Goal: Task Accomplishment & Management: Use online tool/utility

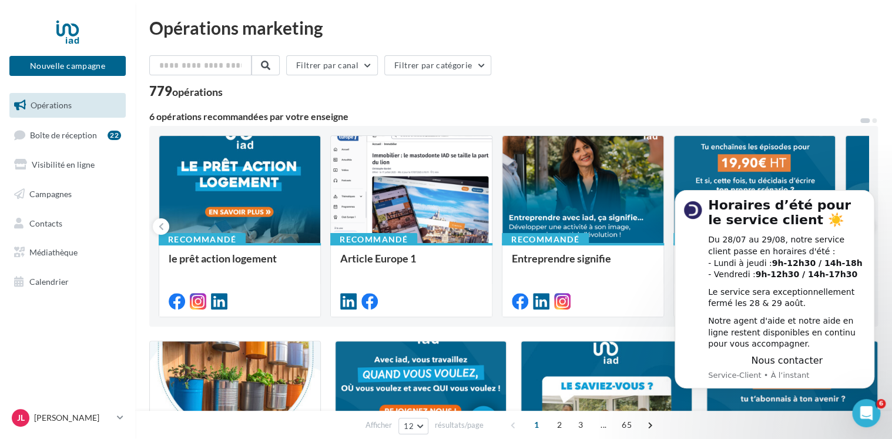
click at [668, 60] on div "Filtrer par canal Filtrer par catégorie" at bounding box center [513, 67] width 729 height 25
click at [34, 135] on span "Boîte de réception" at bounding box center [63, 134] width 67 height 10
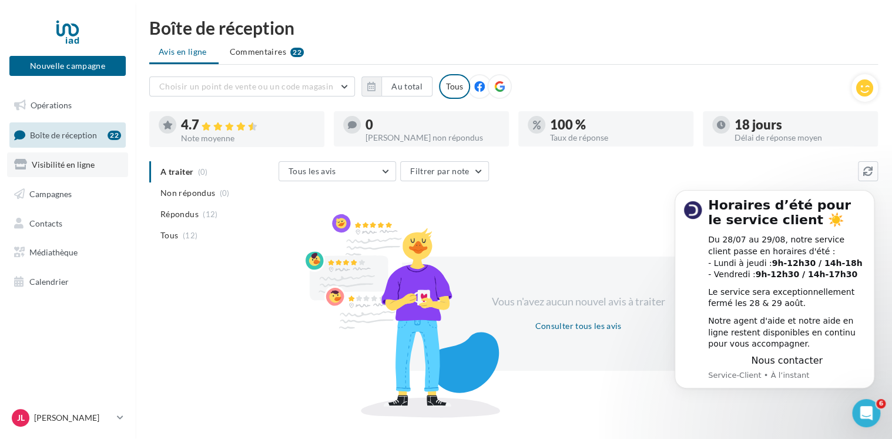
click at [78, 166] on span "Visibilité en ligne" at bounding box center [63, 164] width 63 height 10
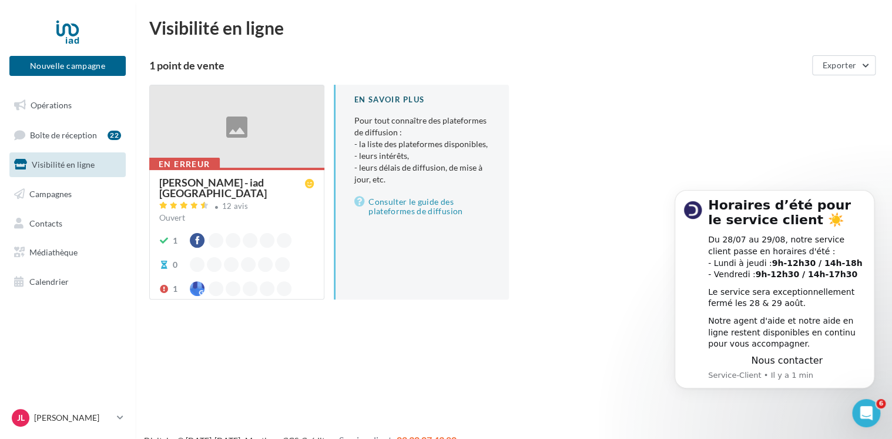
click at [239, 125] on div at bounding box center [237, 126] width 174 height 83
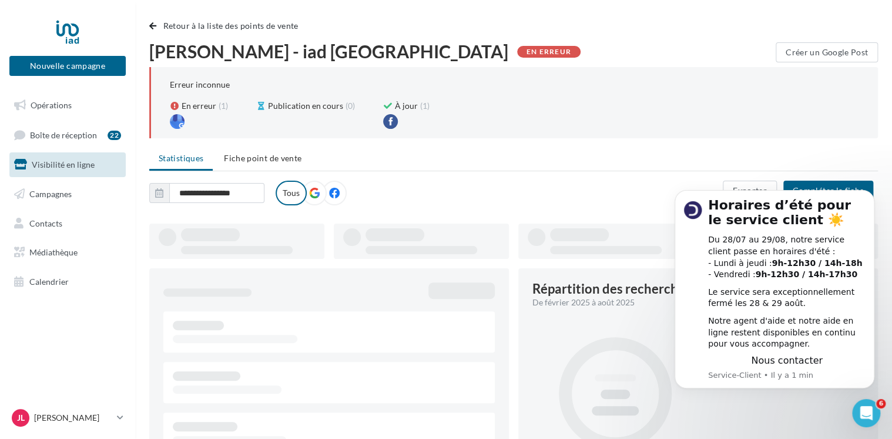
type input "**********"
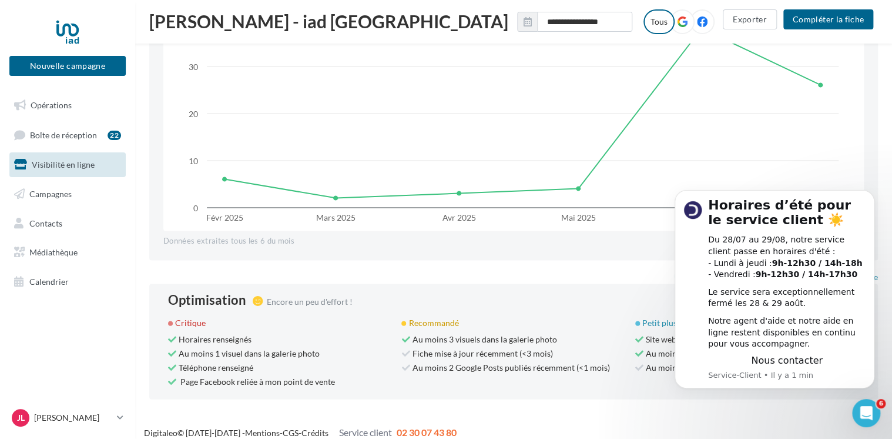
scroll to position [1112, 0]
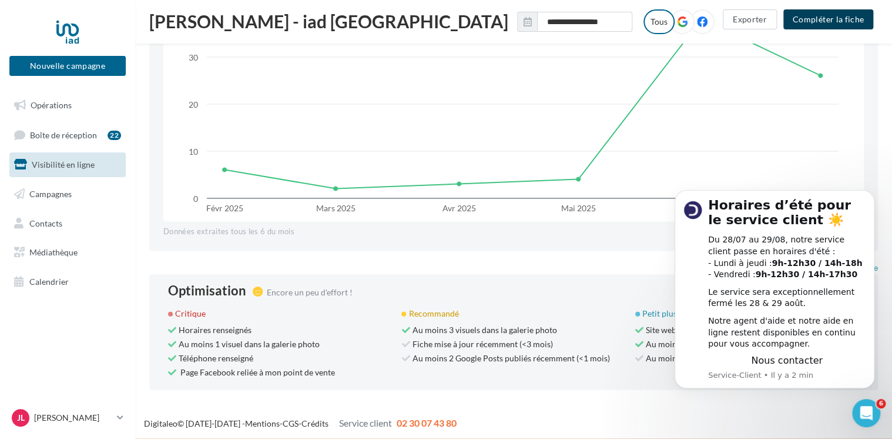
click at [828, 20] on button "Compléter la fiche" at bounding box center [829, 19] width 90 height 20
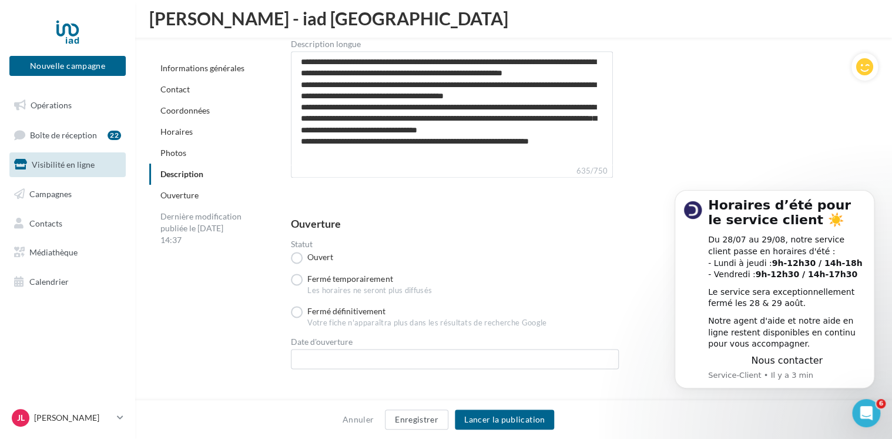
scroll to position [2909, 0]
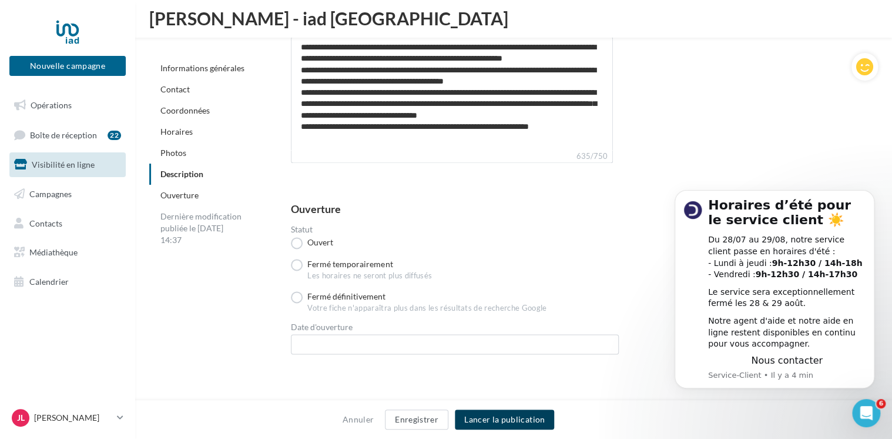
click at [508, 417] on button "Lancer la publication" at bounding box center [504, 419] width 99 height 20
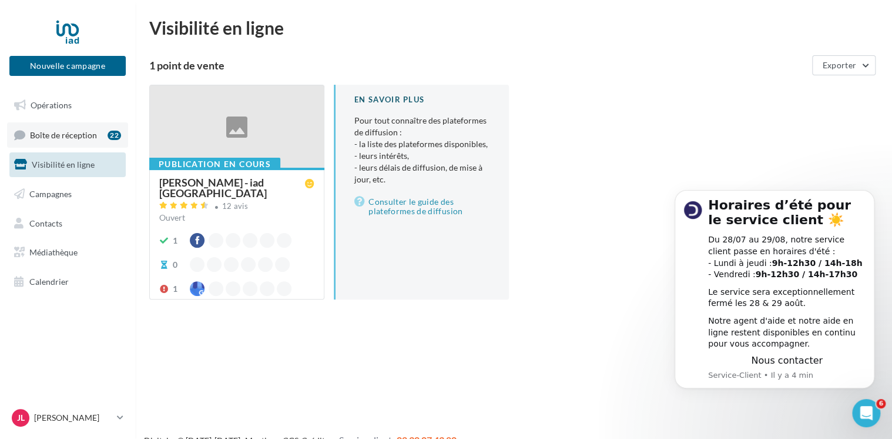
click at [68, 135] on span "Boîte de réception" at bounding box center [63, 134] width 67 height 10
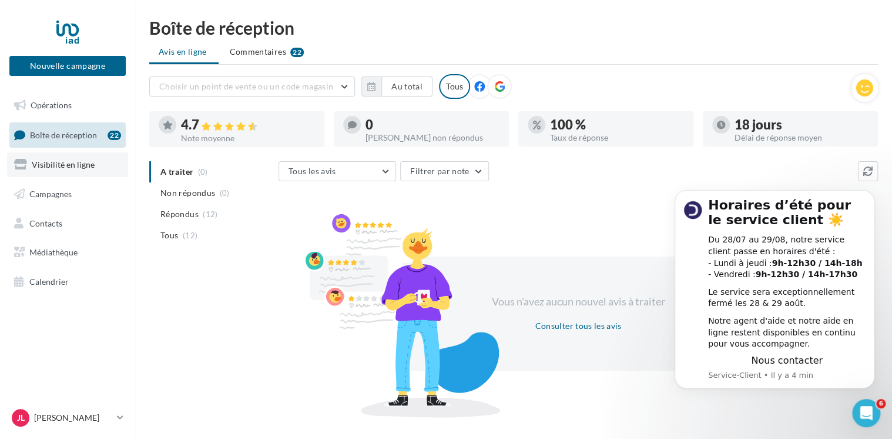
click at [66, 163] on span "Visibilité en ligne" at bounding box center [63, 164] width 63 height 10
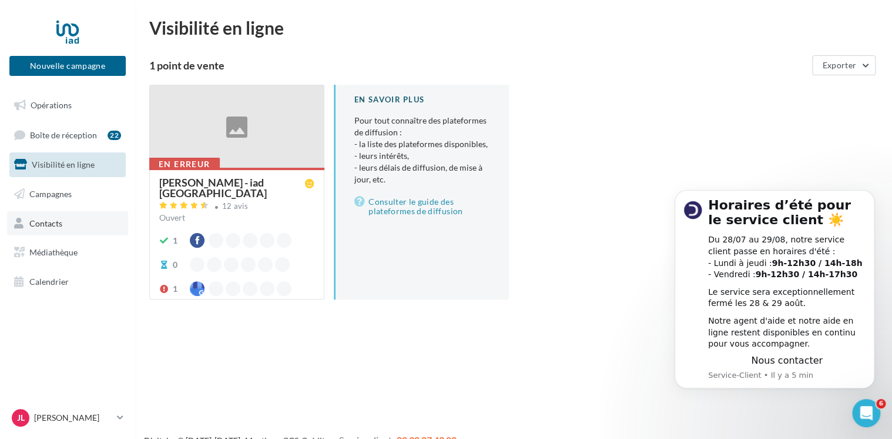
click at [63, 226] on link "Contacts" at bounding box center [67, 223] width 121 height 25
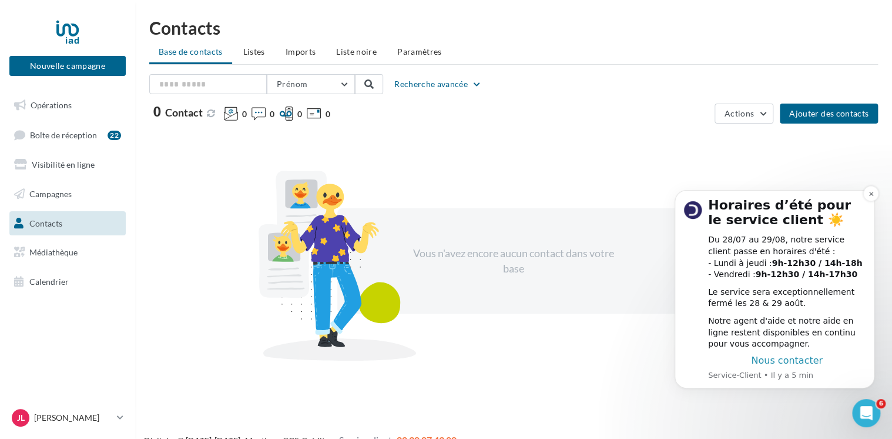
click at [798, 360] on span "Nous contacter" at bounding box center [787, 359] width 72 height 11
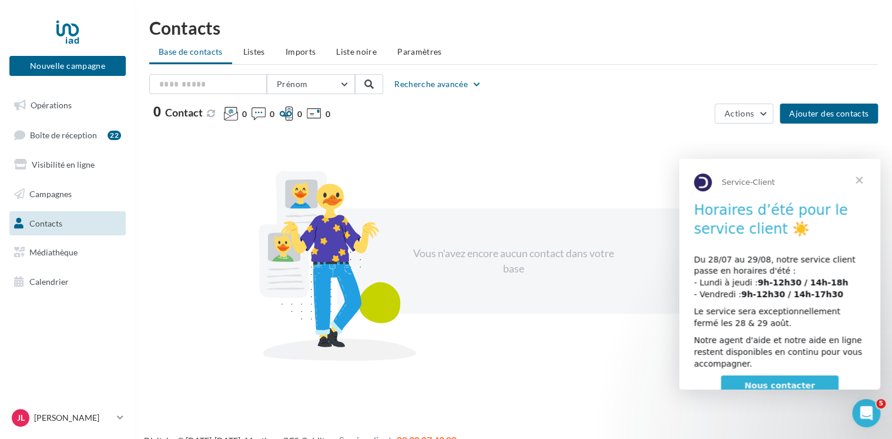
click at [788, 382] on span "Nous contacter" at bounding box center [780, 384] width 71 height 9
click at [77, 106] on link "Opérations" at bounding box center [67, 105] width 121 height 25
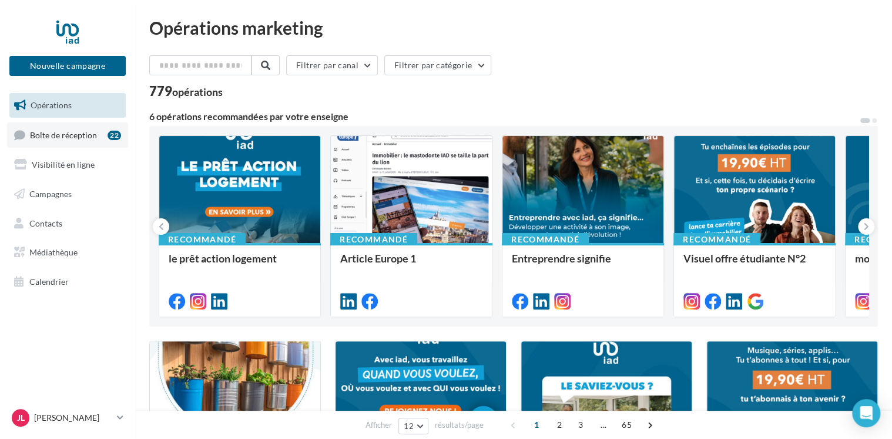
click at [69, 133] on span "Boîte de réception" at bounding box center [63, 134] width 67 height 10
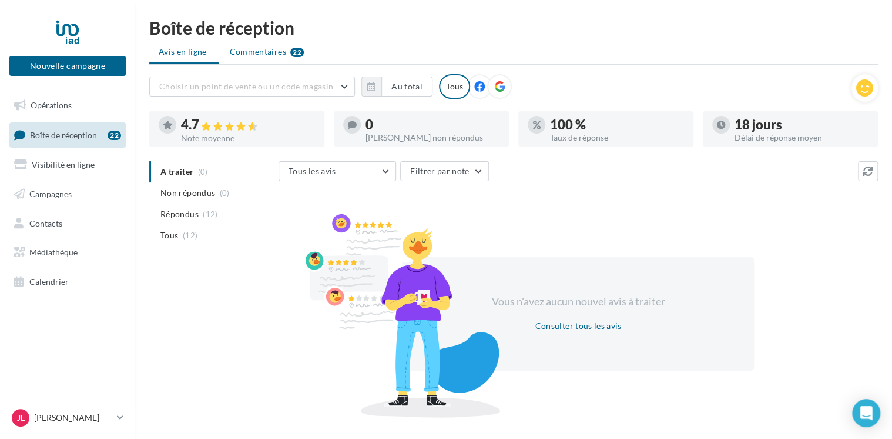
click at [270, 56] on span "Commentaires" at bounding box center [258, 52] width 56 height 12
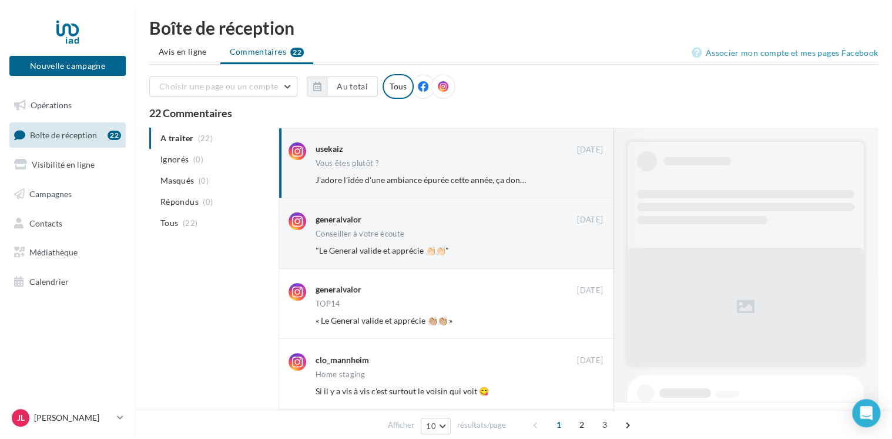
scroll to position [430, 0]
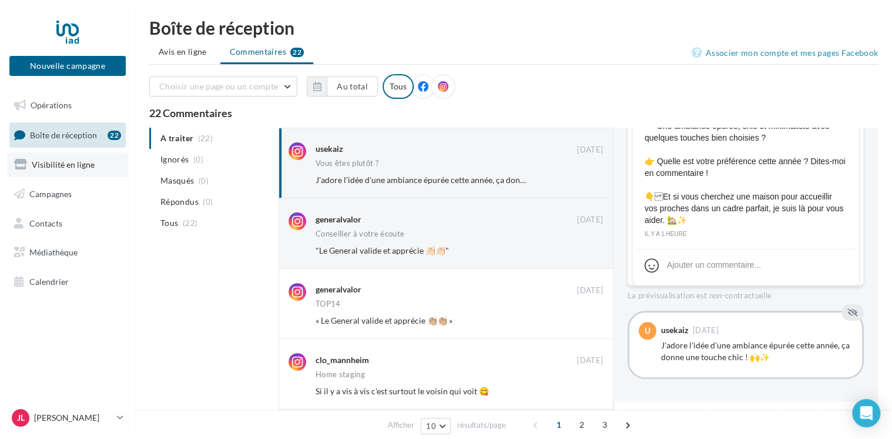
click at [75, 168] on span "Visibilité en ligne" at bounding box center [63, 164] width 63 height 10
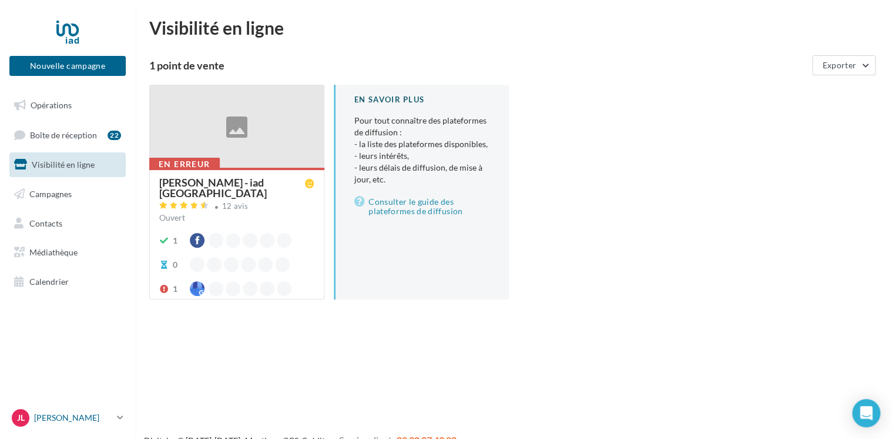
click at [121, 420] on icon at bounding box center [120, 417] width 6 height 10
click at [277, 368] on div "Nouvelle campagne Nouvelle campagne Opérations Boîte de réception 22 Visibilité…" at bounding box center [446, 238] width 892 height 439
click at [233, 142] on div at bounding box center [237, 126] width 174 height 83
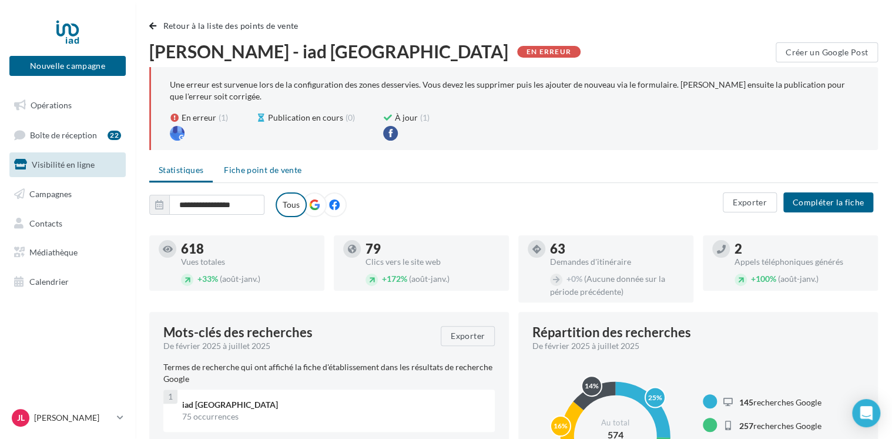
click at [259, 172] on span "Fiche point de vente" at bounding box center [263, 170] width 78 height 10
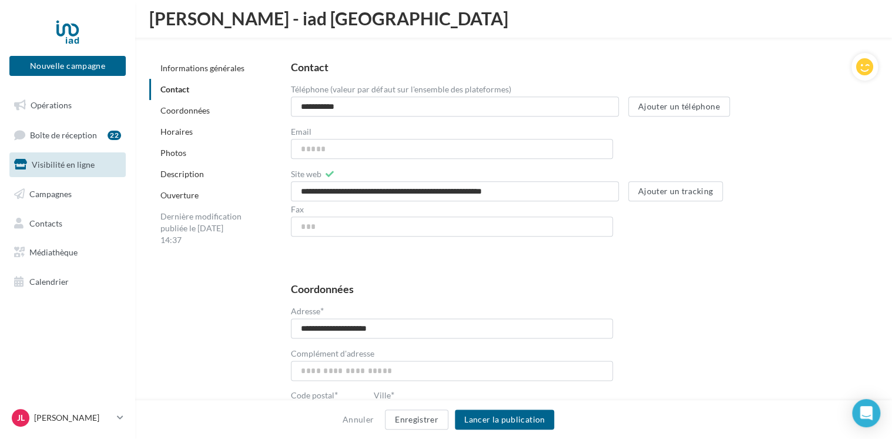
scroll to position [536, 0]
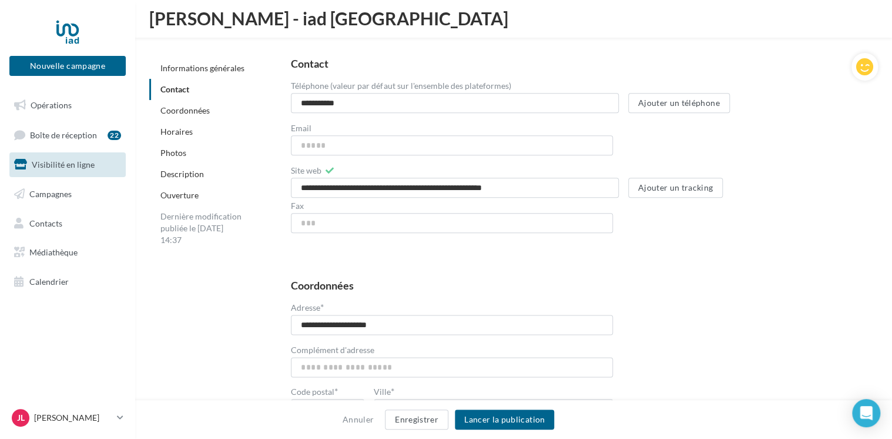
drag, startPoint x: 889, startPoint y: 89, endPoint x: 888, endPoint y: 108, distance: 18.3
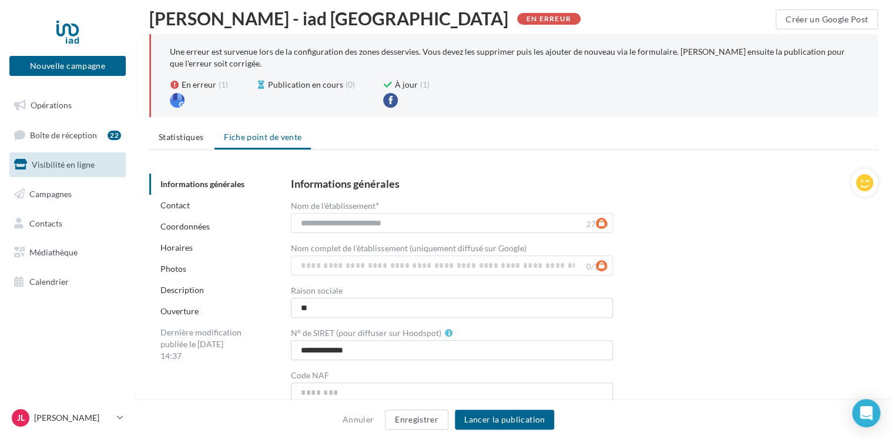
scroll to position [0, 0]
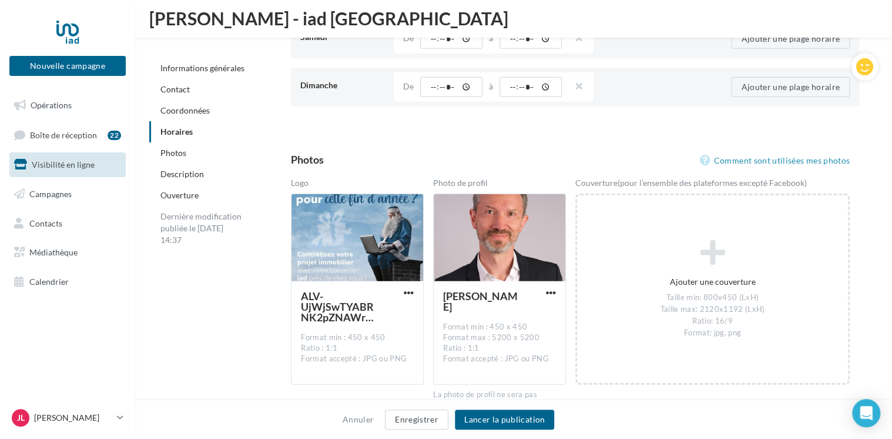
scroll to position [1535, 0]
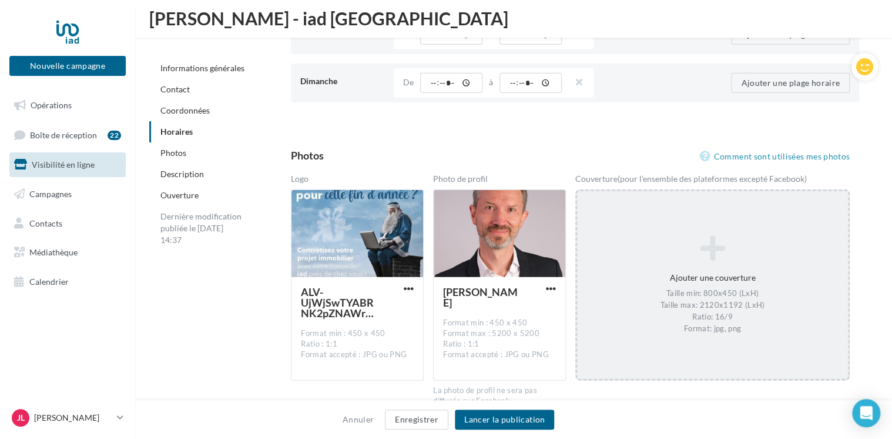
click at [715, 249] on icon at bounding box center [713, 249] width 262 height 28
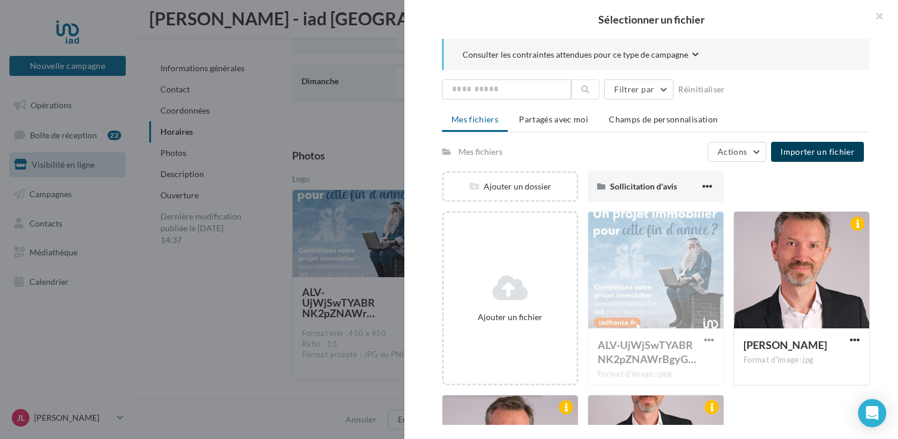
click at [822, 149] on span "Importer un fichier" at bounding box center [818, 151] width 74 height 10
click at [757, 150] on button "Actions" at bounding box center [739, 152] width 59 height 20
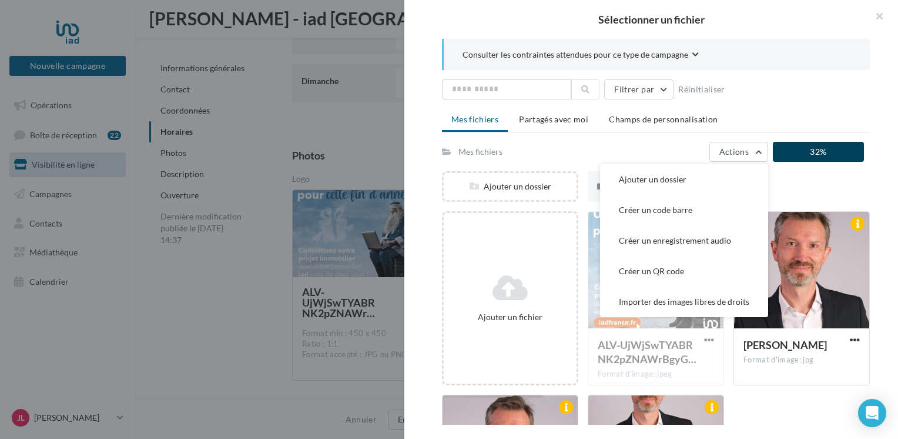
click at [881, 142] on div "Consulter les contraintes attendues pour ce type de campagne Filtrer par Réinit…" at bounding box center [655, 232] width 503 height 386
click at [873, 187] on div "Consulter les contraintes attendues pour ce type de campagne Filtrer par Réinit…" at bounding box center [655, 232] width 503 height 386
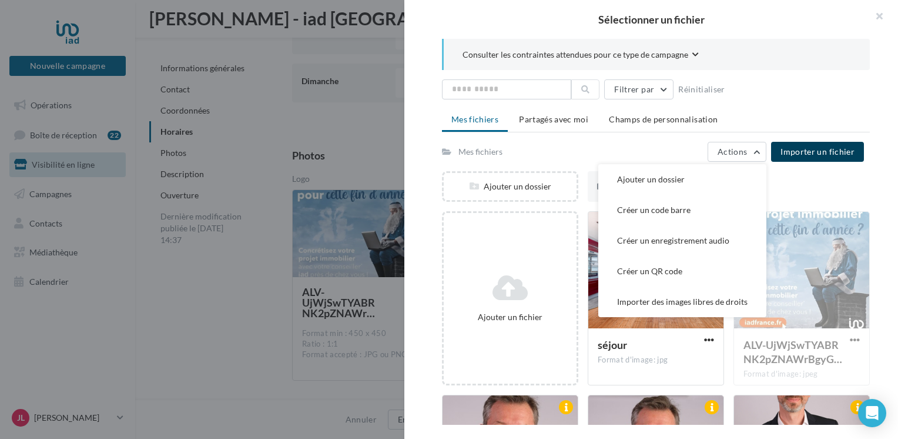
click at [873, 187] on div "Consulter les contraintes attendues pour ce type de campagne Filtrer par Réinit…" at bounding box center [655, 232] width 503 height 386
click at [685, 325] on div at bounding box center [655, 271] width 135 height 118
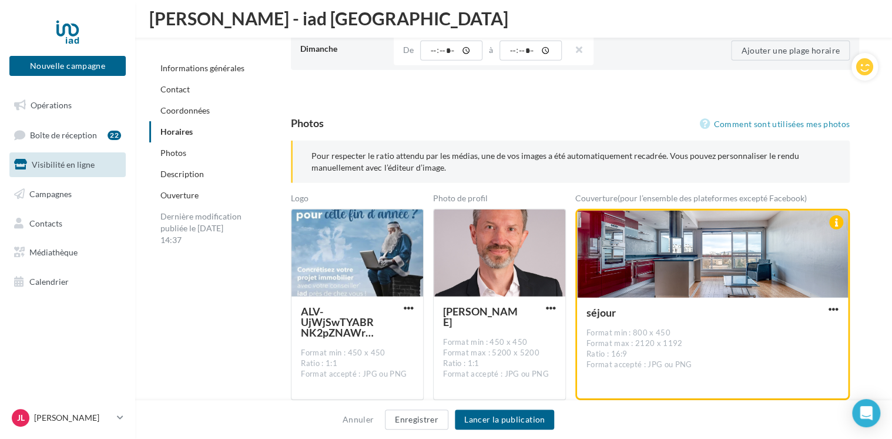
scroll to position [1579, 0]
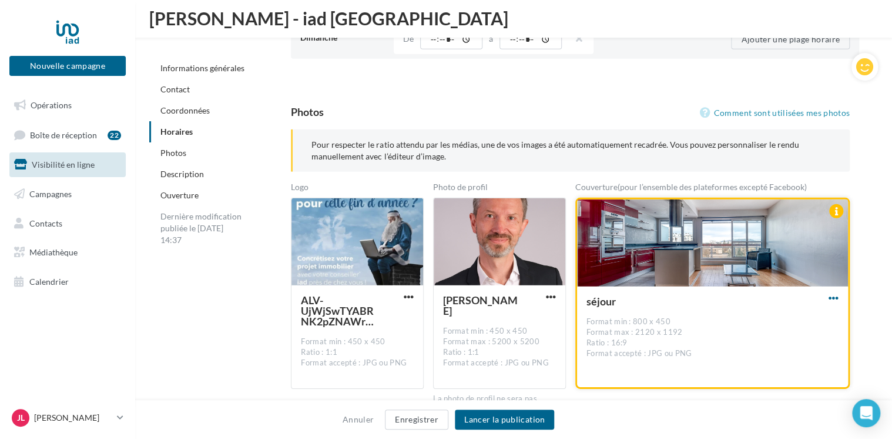
click at [831, 296] on span "button" at bounding box center [834, 298] width 10 height 10
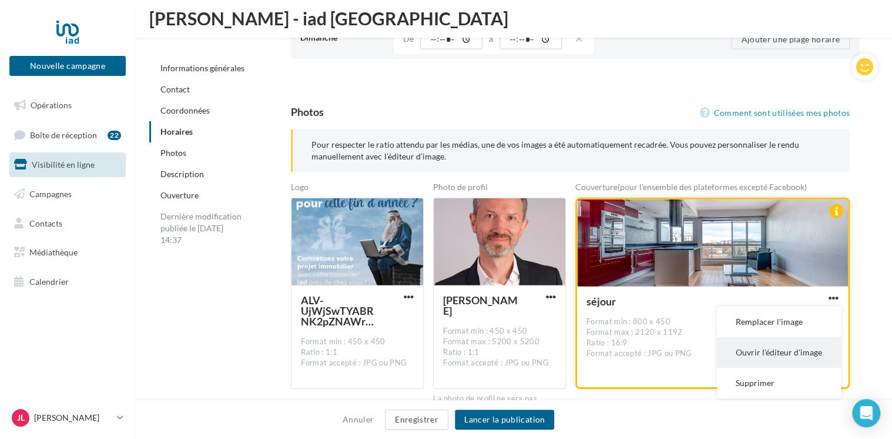
click at [797, 349] on button "Ouvrir l'éditeur d'image" at bounding box center [779, 352] width 124 height 31
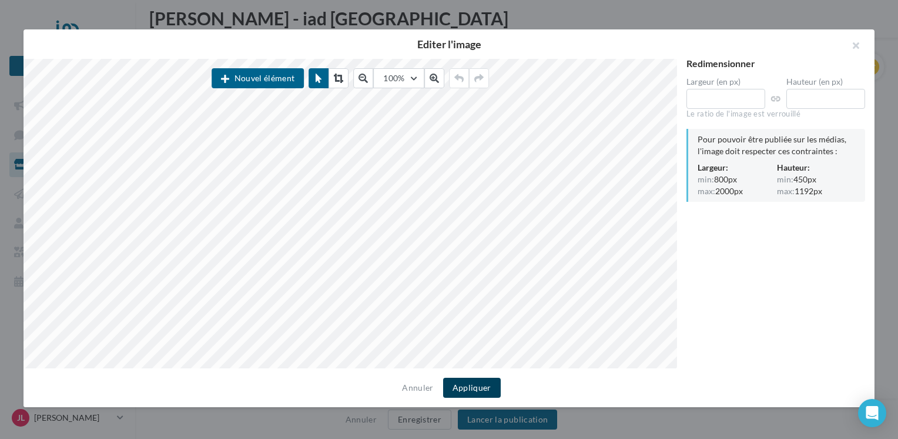
click at [473, 389] on button "Appliquer" at bounding box center [472, 387] width 58 height 20
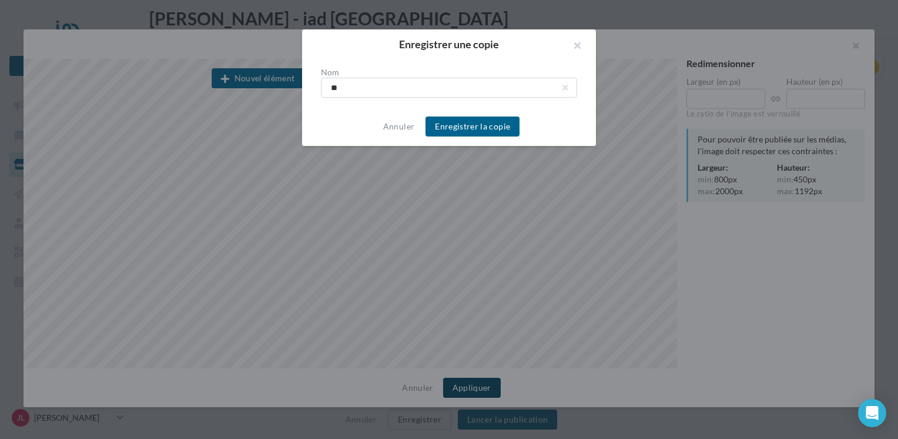
type input "*"
type input "**********"
click at [489, 126] on button "Enregistrer la copie" at bounding box center [473, 126] width 94 height 20
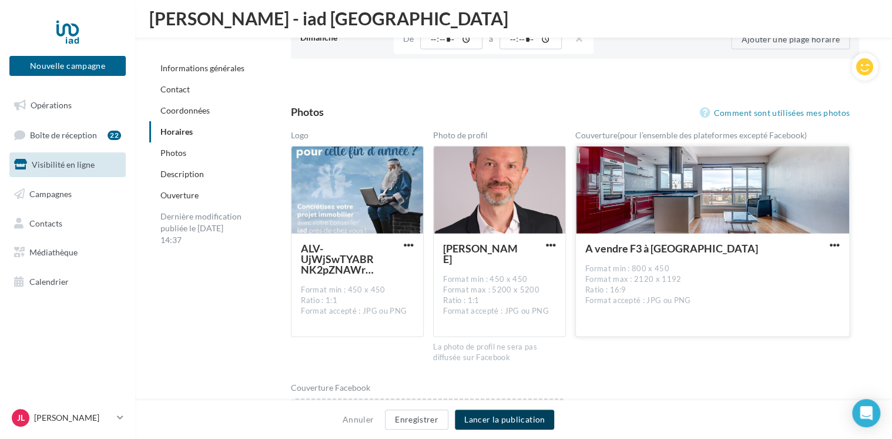
click at [506, 421] on button "Lancer la publication" at bounding box center [504, 419] width 99 height 20
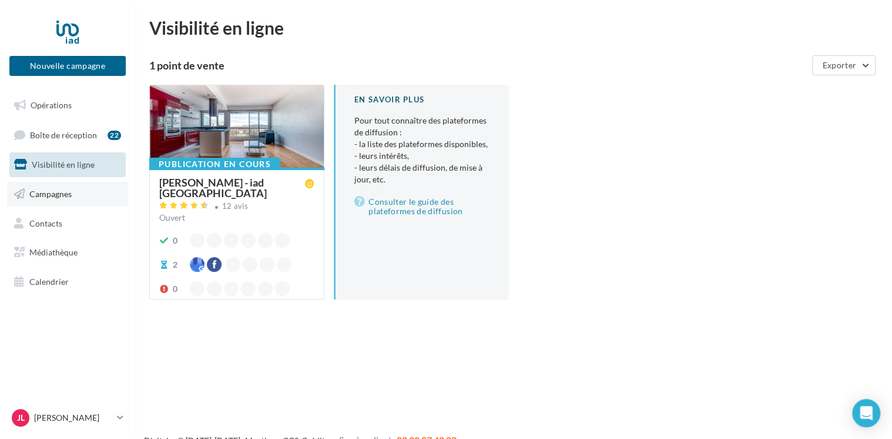
click at [59, 194] on span "Campagnes" at bounding box center [50, 194] width 42 height 10
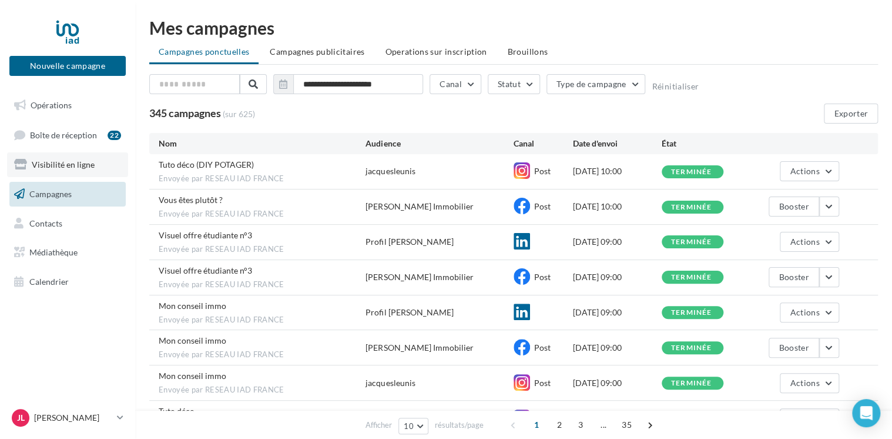
click at [51, 165] on span "Visibilité en ligne" at bounding box center [63, 164] width 63 height 10
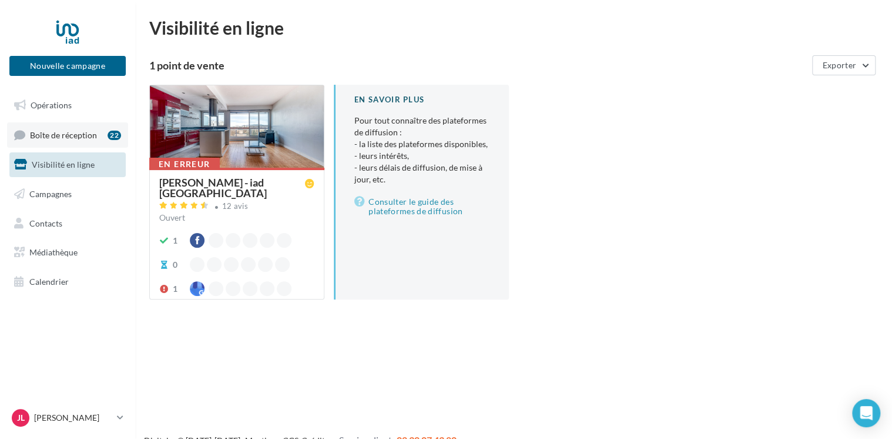
click at [57, 131] on span "Boîte de réception" at bounding box center [63, 134] width 67 height 10
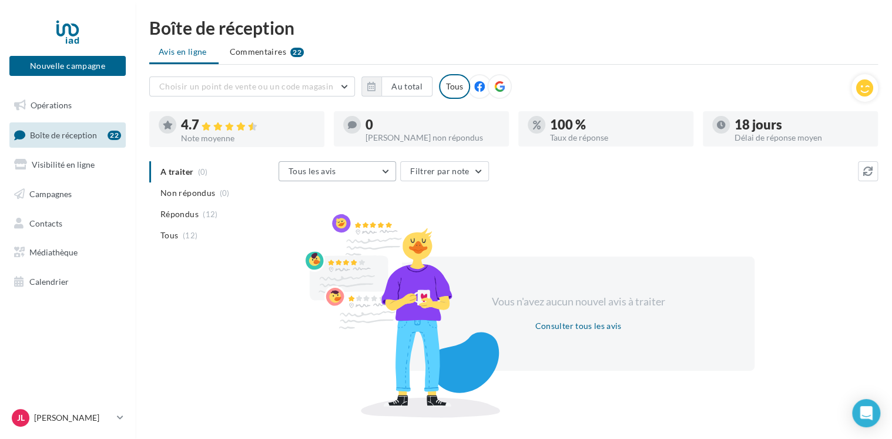
click at [386, 168] on button "Tous les avis" at bounding box center [338, 171] width 118 height 20
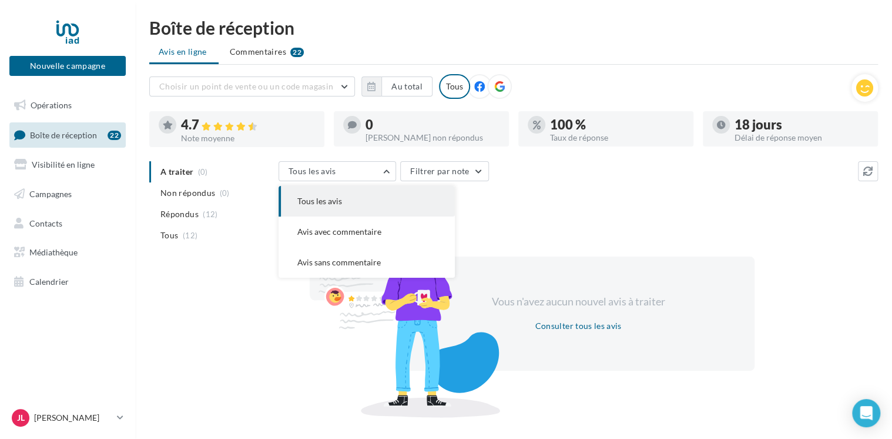
click at [340, 202] on span "Tous les avis" at bounding box center [319, 201] width 45 height 10
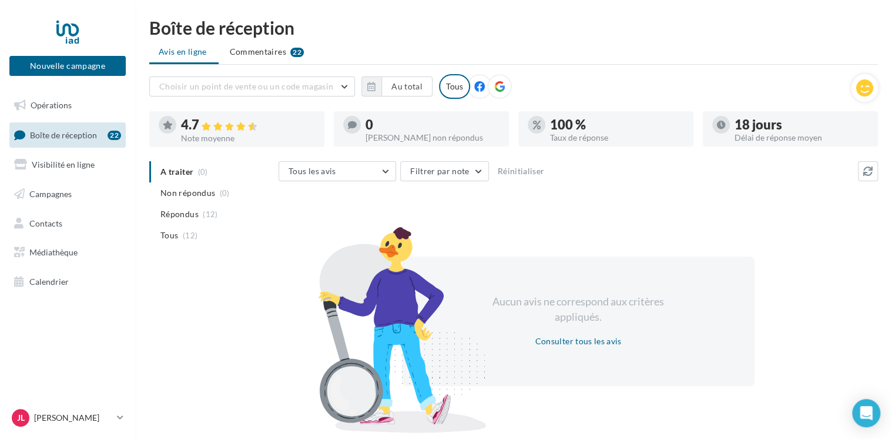
click at [282, 131] on div "4.7" at bounding box center [248, 125] width 134 height 14
click at [249, 56] on span "Commentaires" at bounding box center [258, 52] width 56 height 12
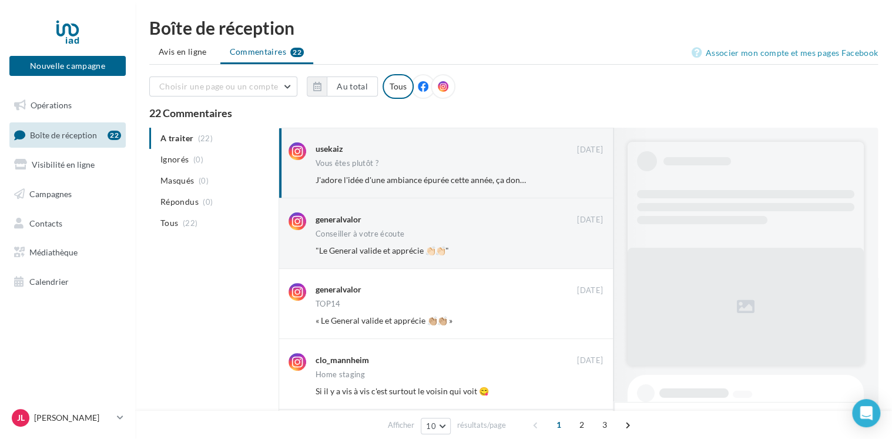
scroll to position [430, 0]
